Goal: Task Accomplishment & Management: Manage account settings

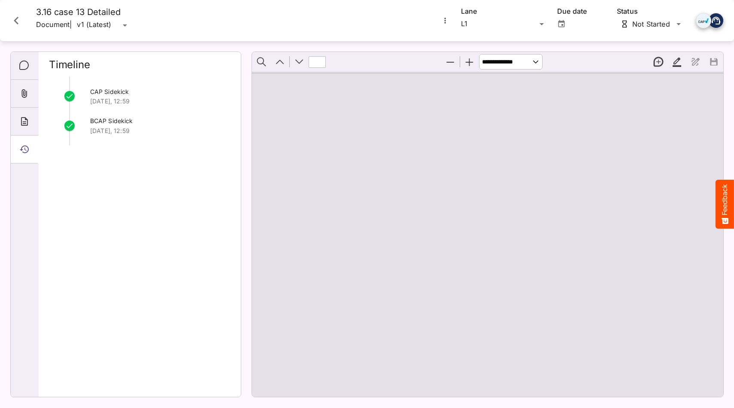
click at [12, 14] on icon "Close card" at bounding box center [16, 20] width 15 height 15
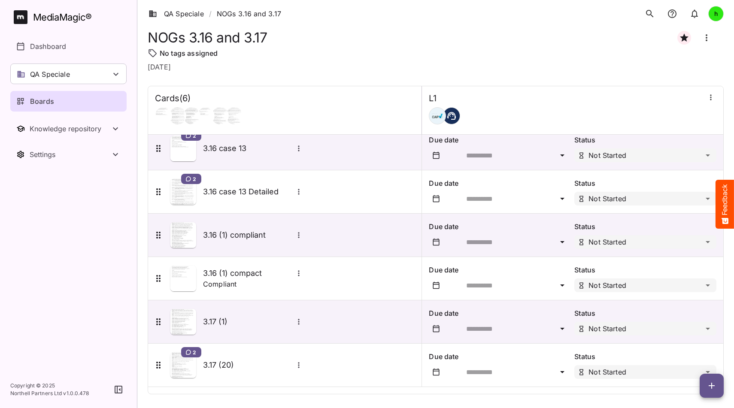
click at [712, 384] on icon "button" at bounding box center [711, 386] width 10 height 10
click at [690, 331] on p "Add new card" at bounding box center [690, 331] width 46 height 10
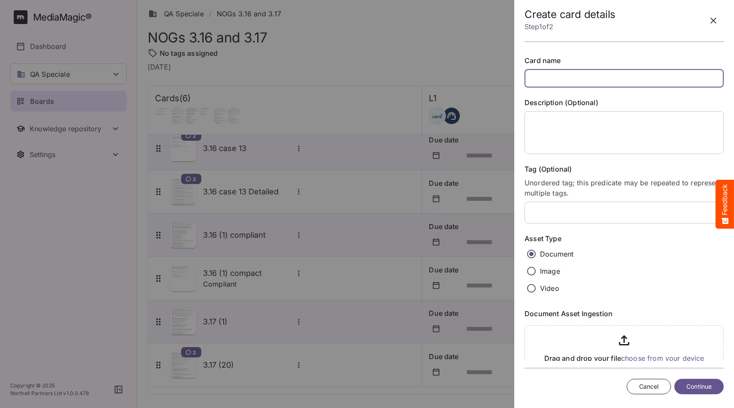
click at [567, 82] on input "text" at bounding box center [623, 78] width 199 height 18
type input "*"
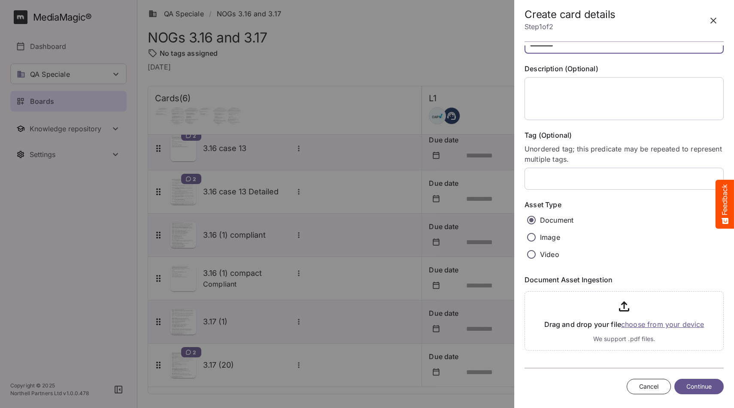
scroll to position [36, 0]
type input "*********"
click at [648, 325] on input "file" at bounding box center [623, 319] width 199 height 63
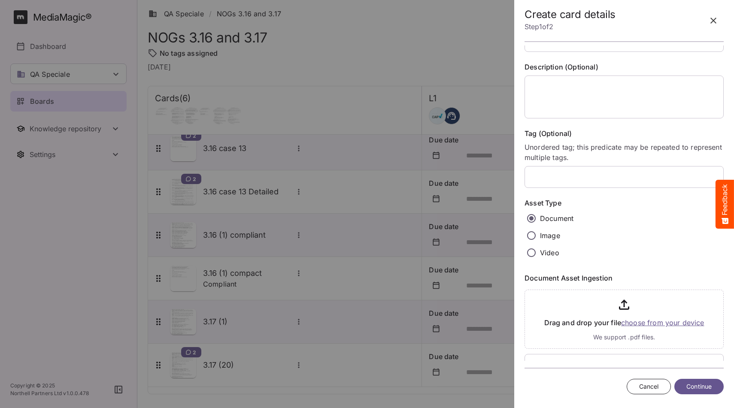
scroll to position [84, 0]
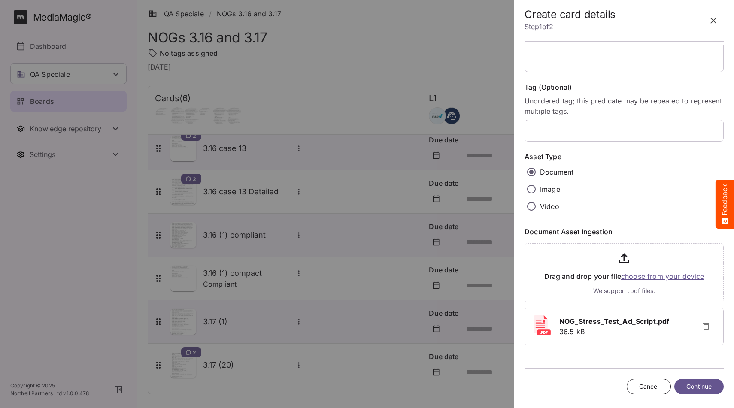
click at [699, 391] on span "Continue" at bounding box center [698, 387] width 25 height 11
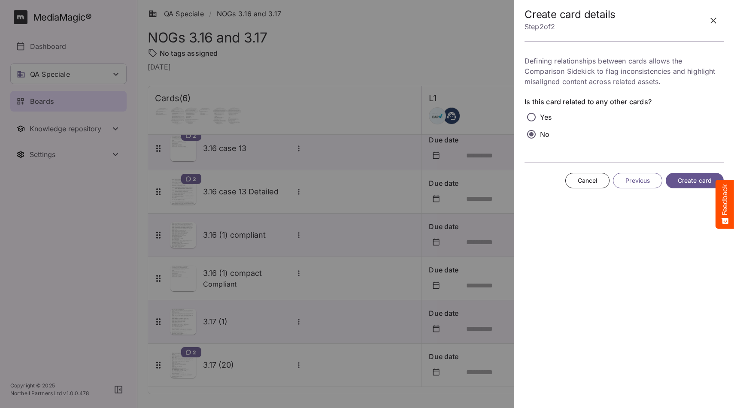
scroll to position [0, 0]
click at [688, 176] on span "Create card" at bounding box center [695, 181] width 34 height 11
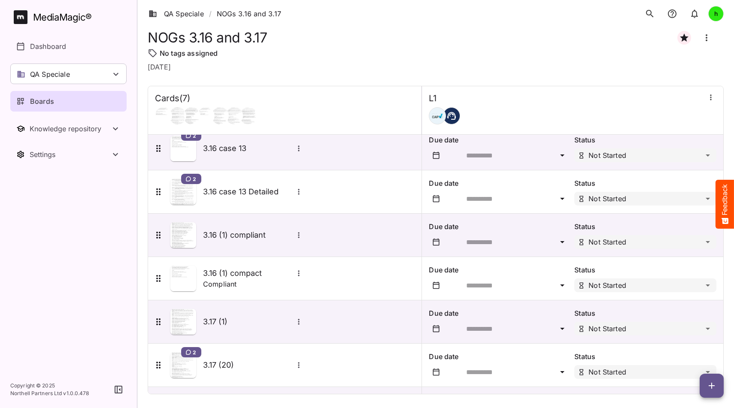
scroll to position [51, 0]
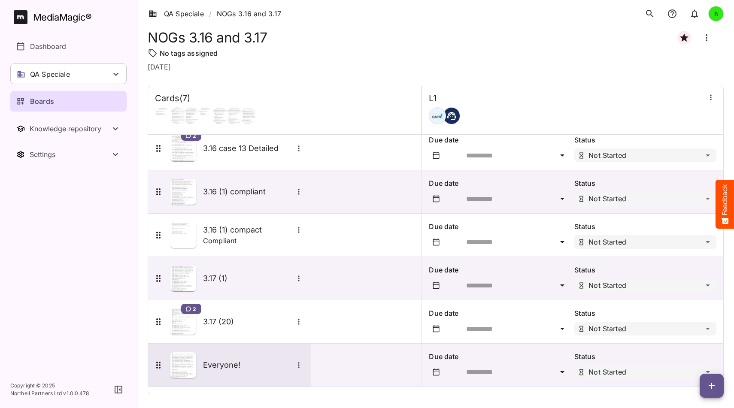
click at [237, 361] on h5 "Everyone!" at bounding box center [248, 365] width 90 height 10
